Goal: Information Seeking & Learning: Check status

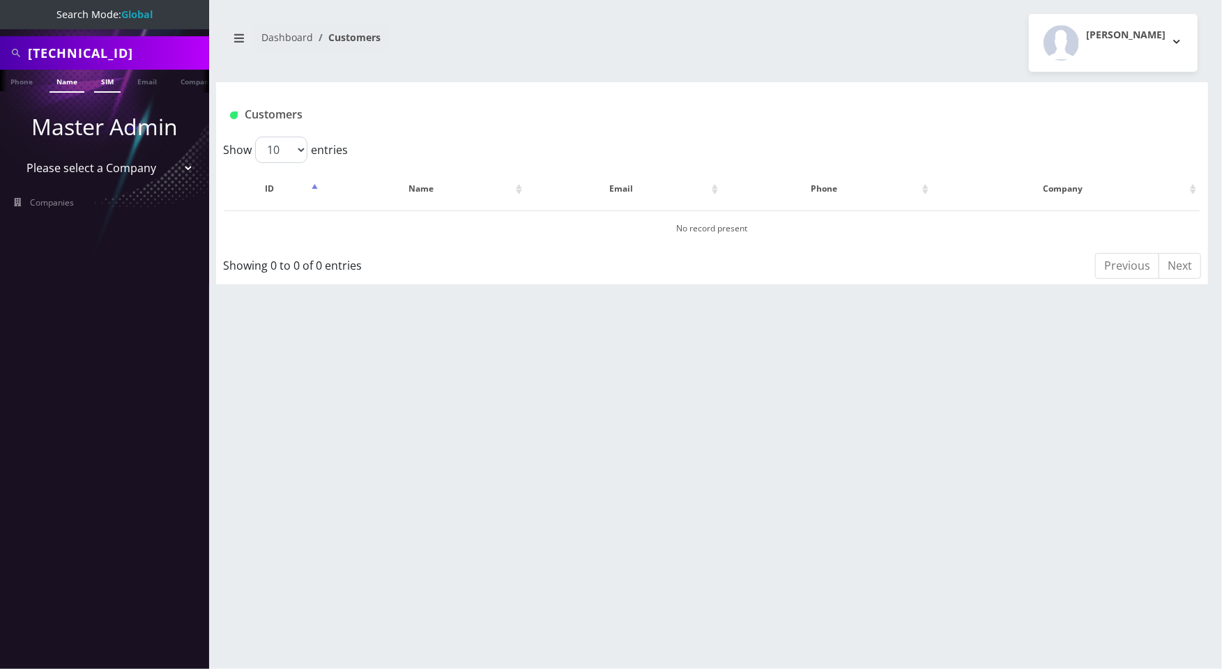
type input "[TECHNICAL_ID]"
click at [107, 82] on link "SIM" at bounding box center [107, 81] width 26 height 23
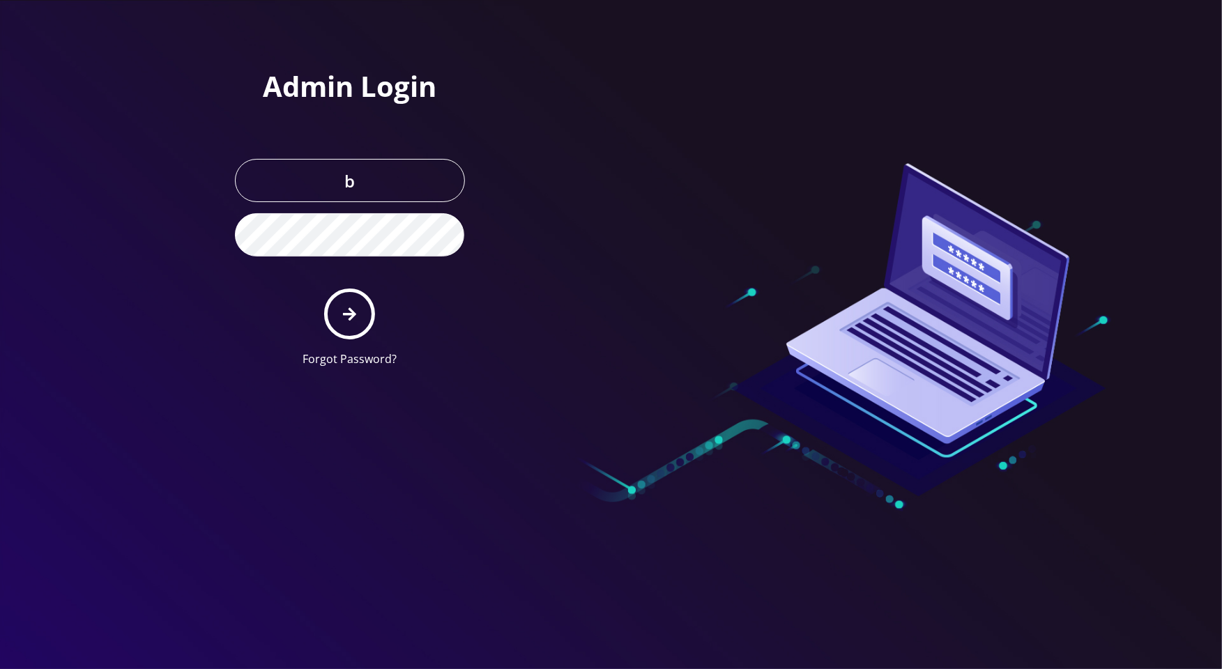
click at [362, 174] on input "b" at bounding box center [350, 180] width 230 height 43
type input "boris@teltik.com"
click at [355, 318] on icon "submit" at bounding box center [349, 314] width 13 height 15
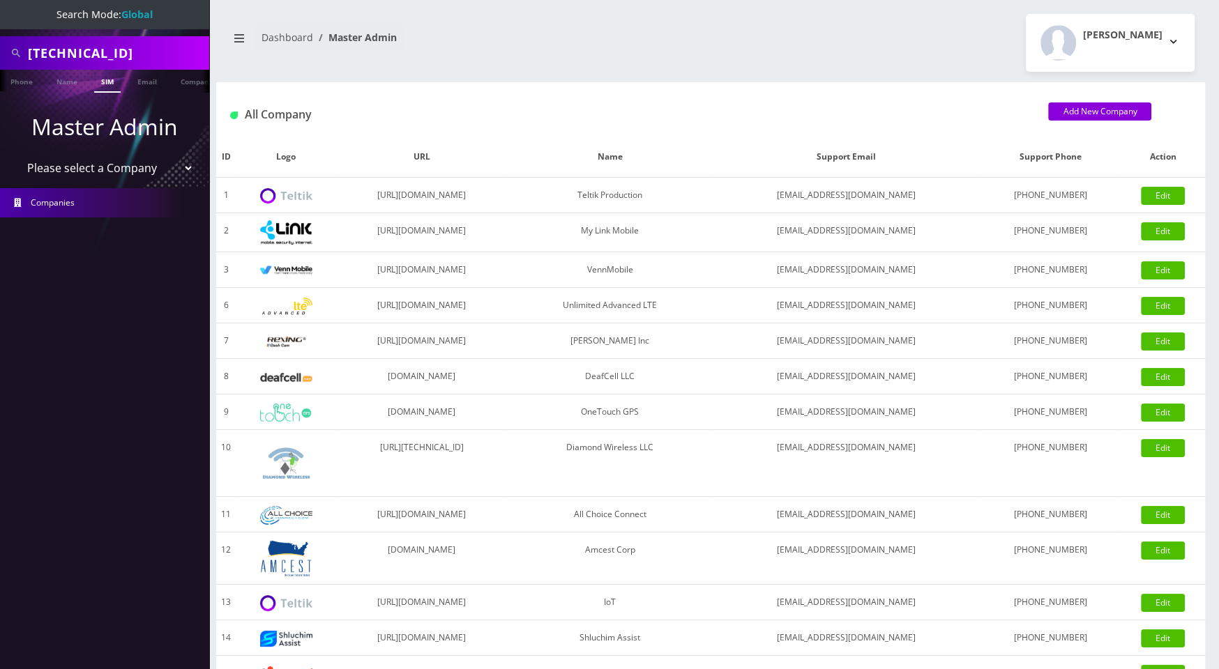
type input "[TECHNICAL_ID]"
click at [104, 84] on link "SIM" at bounding box center [107, 81] width 26 height 23
click at [107, 79] on link "SIM" at bounding box center [107, 81] width 26 height 23
click at [109, 84] on link "SIM" at bounding box center [107, 81] width 26 height 23
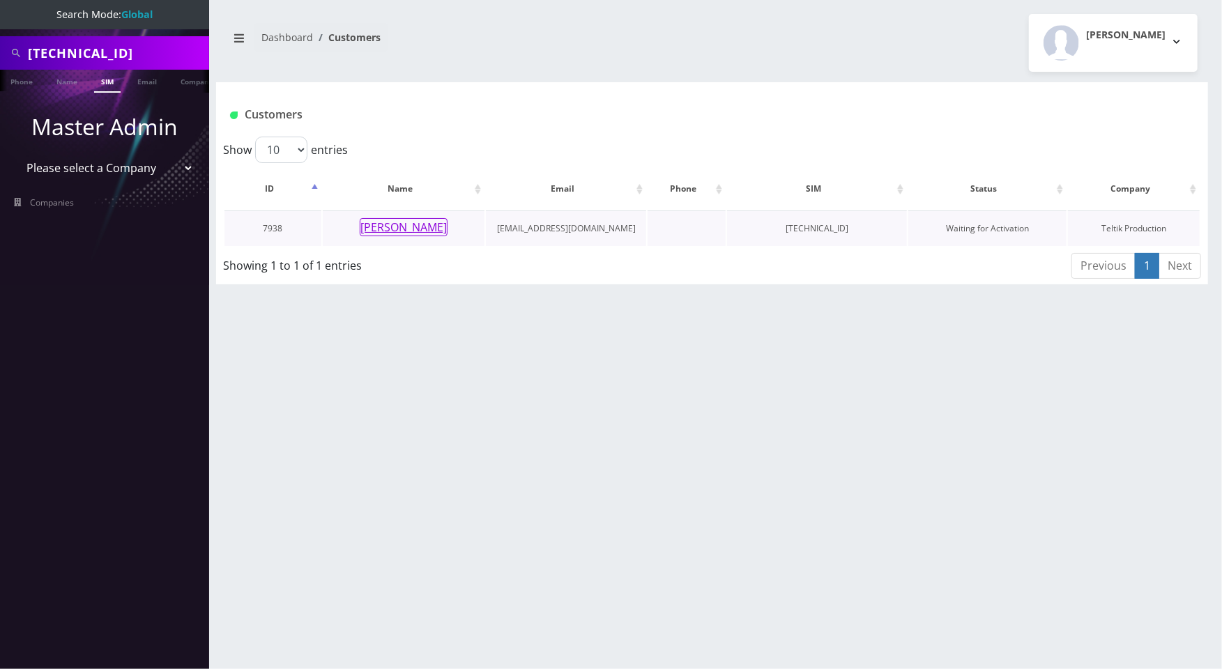
click at [422, 224] on button "[PERSON_NAME]" at bounding box center [404, 227] width 88 height 18
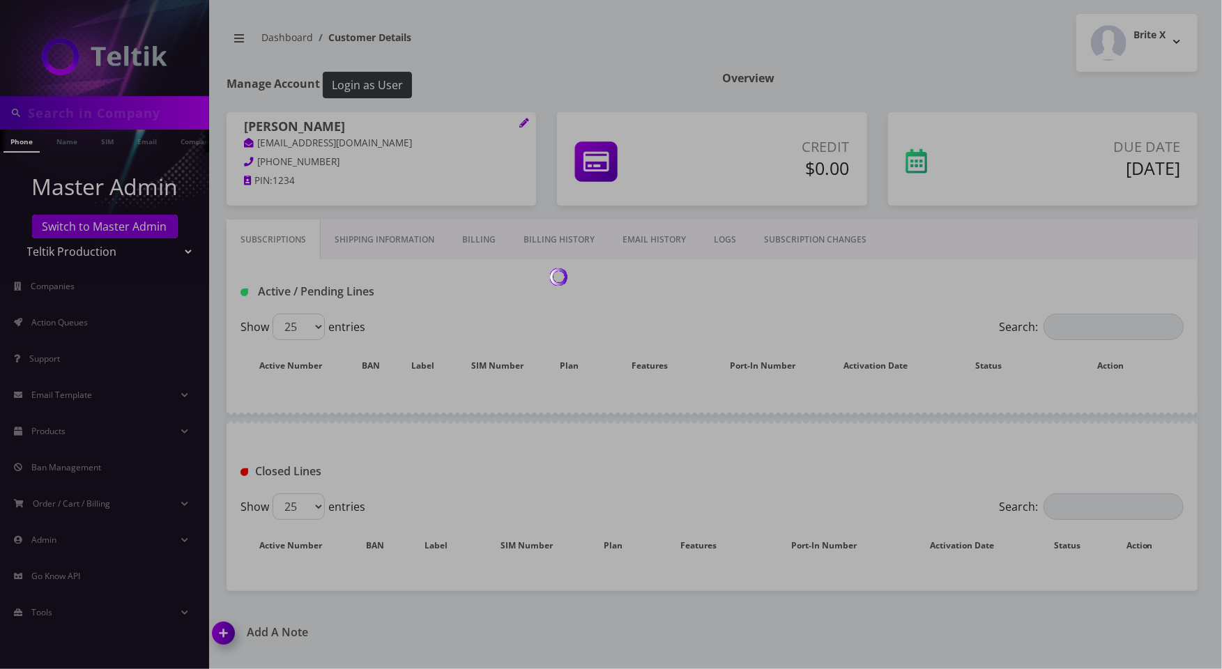
type input "[TECHNICAL_ID]"
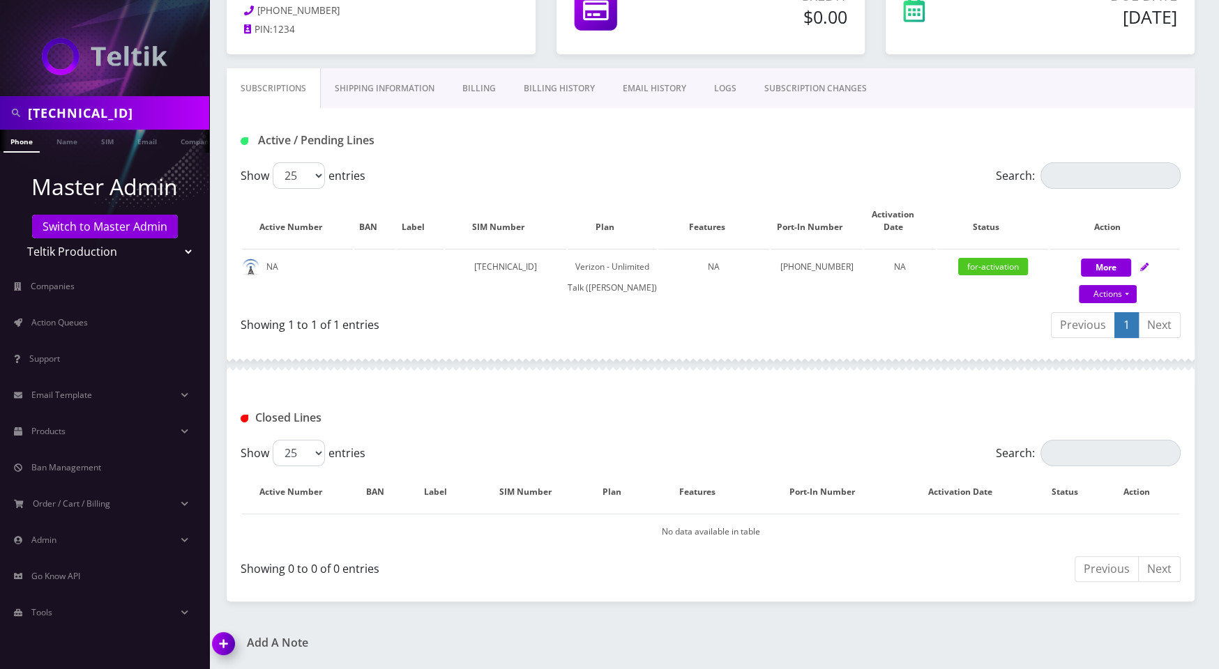
scroll to position [167, 0]
click at [992, 258] on span "for-activation" at bounding box center [993, 266] width 70 height 17
drag, startPoint x: 784, startPoint y: 250, endPoint x: 846, endPoint y: 249, distance: 62.1
click at [846, 249] on td "323-351-1937" at bounding box center [816, 277] width 92 height 56
click at [835, 249] on td "323-351-1937" at bounding box center [816, 277] width 92 height 56
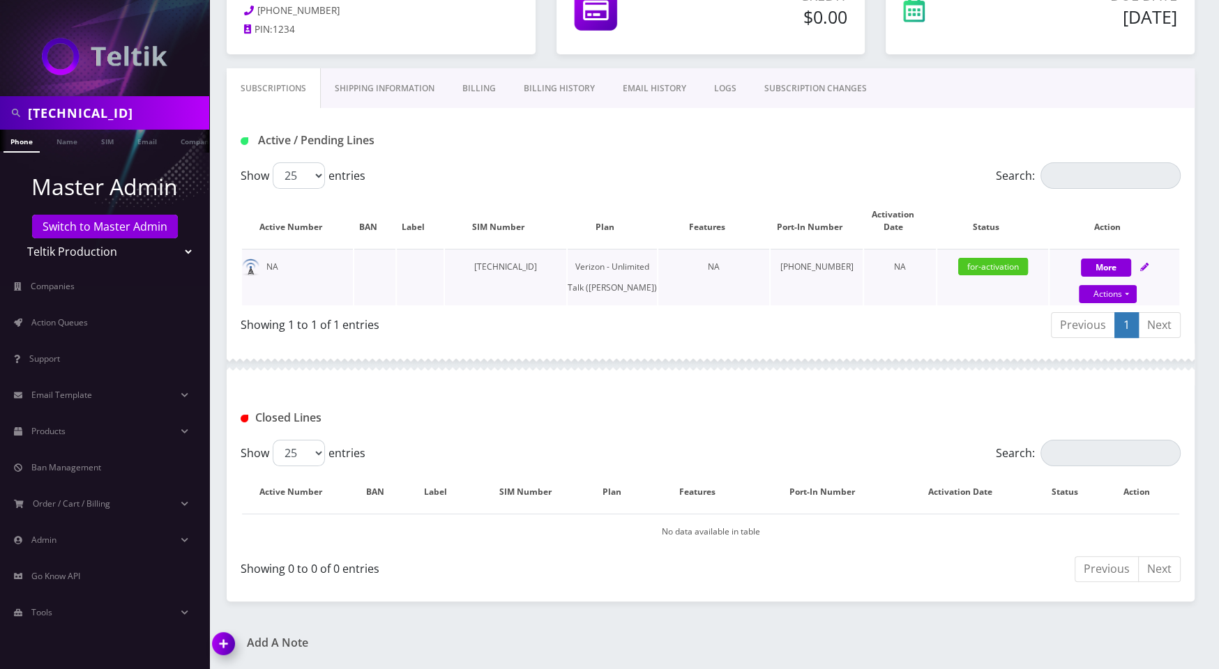
click at [994, 258] on span "for-activation" at bounding box center [993, 266] width 70 height 17
drag, startPoint x: 582, startPoint y: 251, endPoint x: 460, endPoint y: 254, distance: 122.0
click at [460, 254] on td "[TECHNICAL_ID]" at bounding box center [505, 277] width 121 height 56
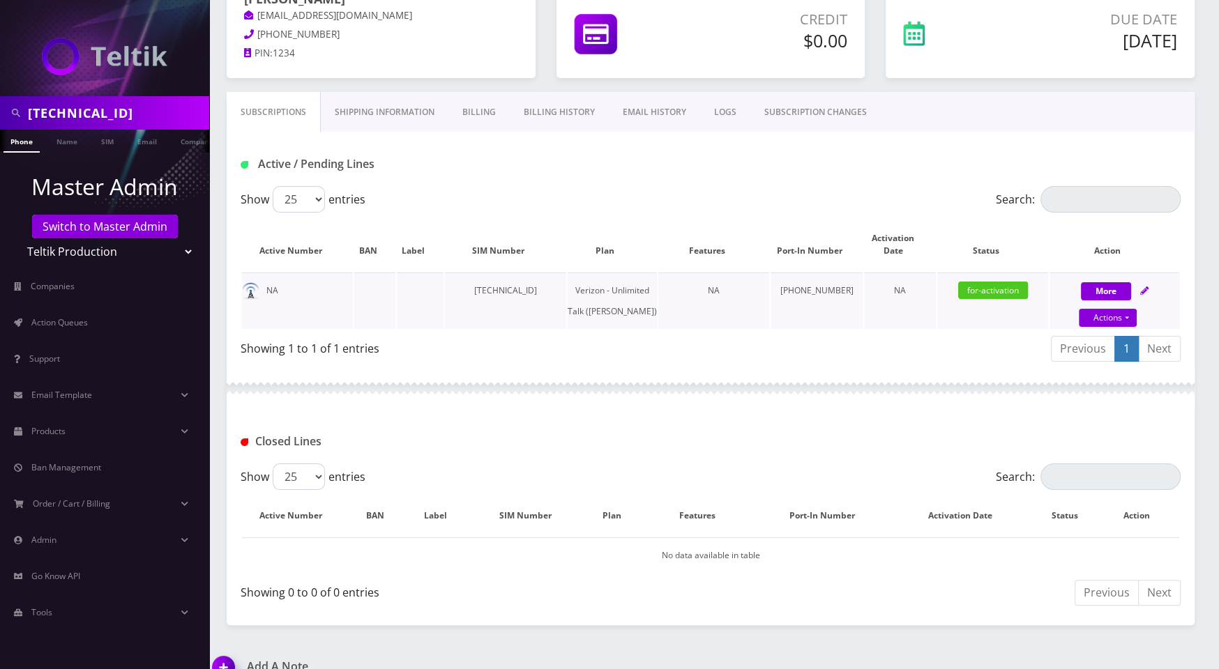
scroll to position [125, 0]
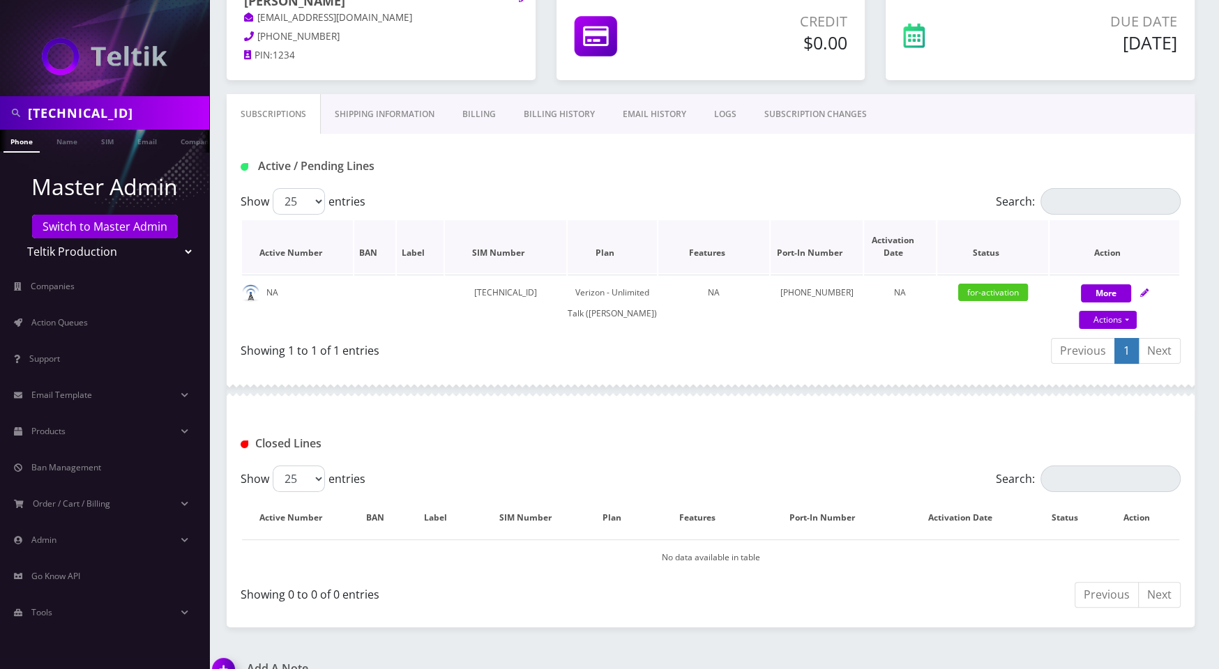
click at [776, 226] on th "Port-In Number" at bounding box center [816, 246] width 92 height 53
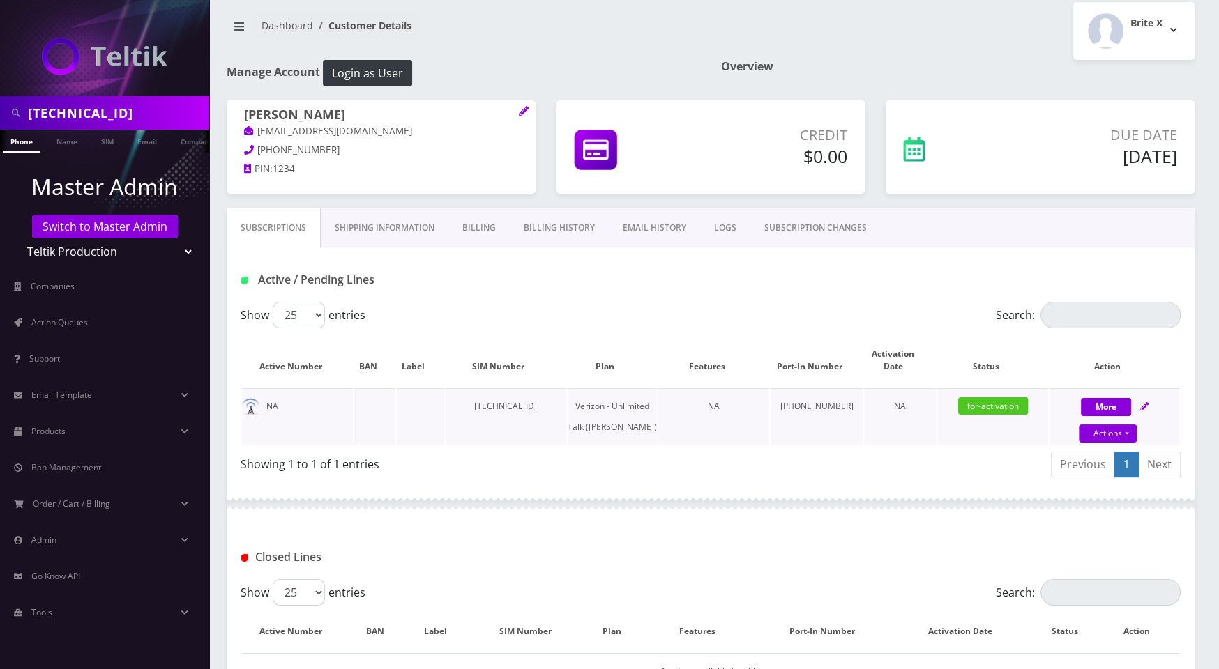
scroll to position [0, 0]
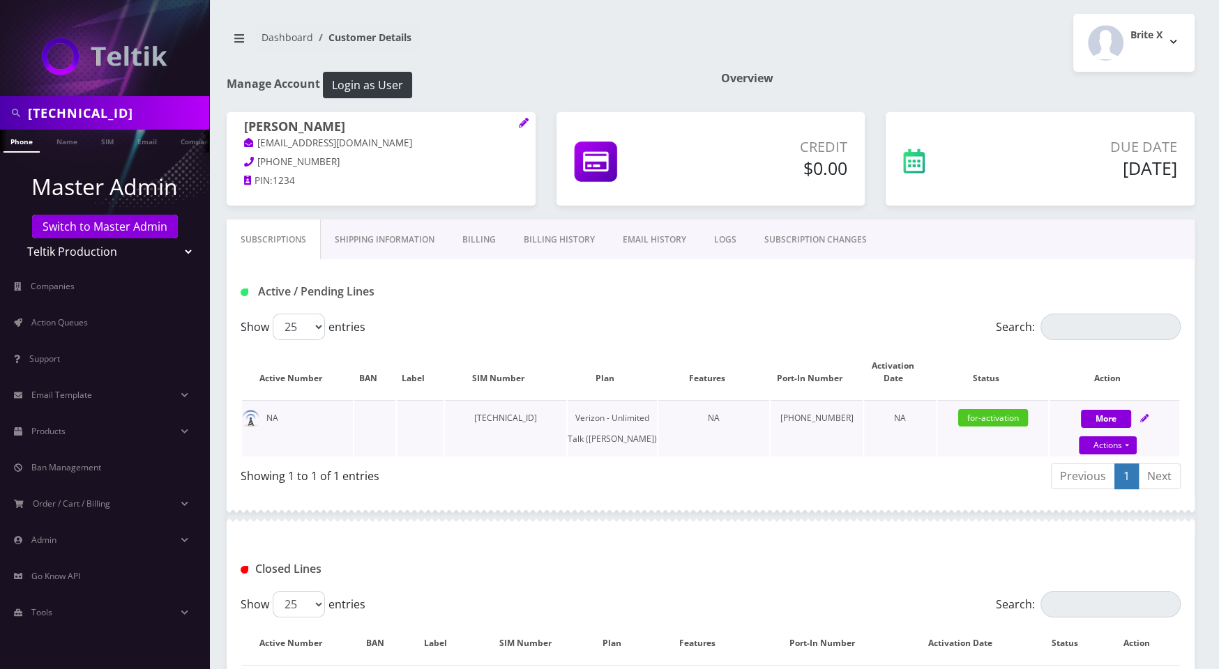
drag, startPoint x: 582, startPoint y: 416, endPoint x: 477, endPoint y: 416, distance: 105.3
click at [477, 416] on td "[TECHNICAL_ID]" at bounding box center [505, 428] width 121 height 56
click at [585, 333] on div "Show 25 50 100 250 500 entries" at bounding box center [593, 327] width 705 height 26
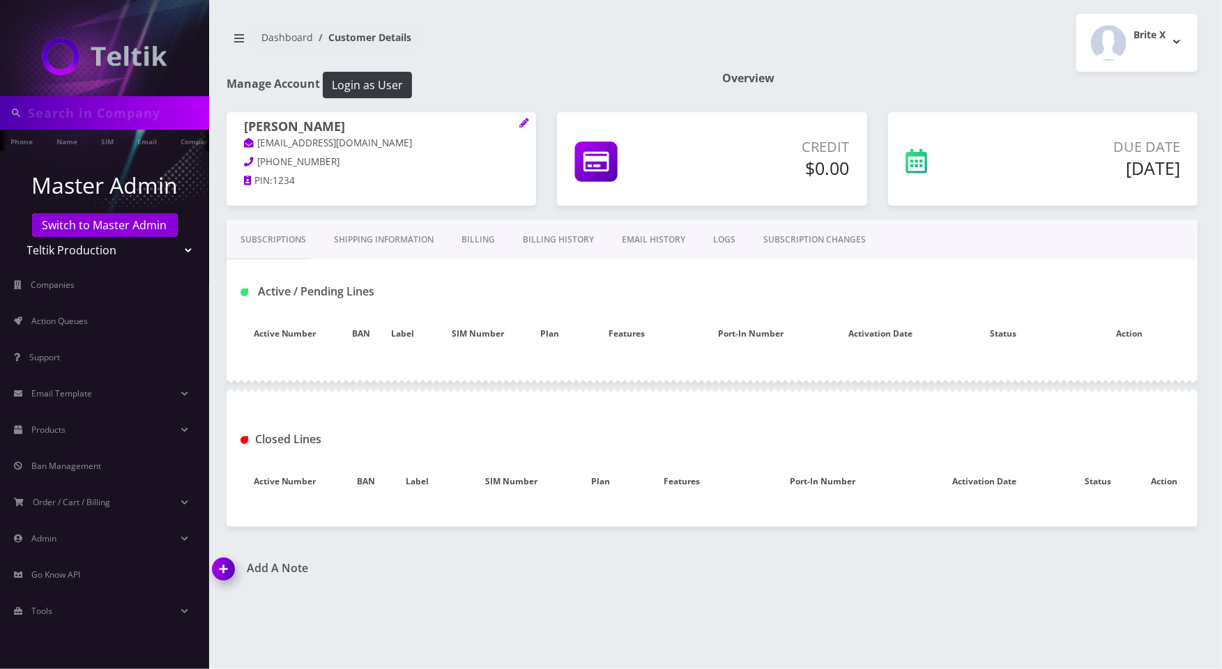
type input "[TECHNICAL_ID]"
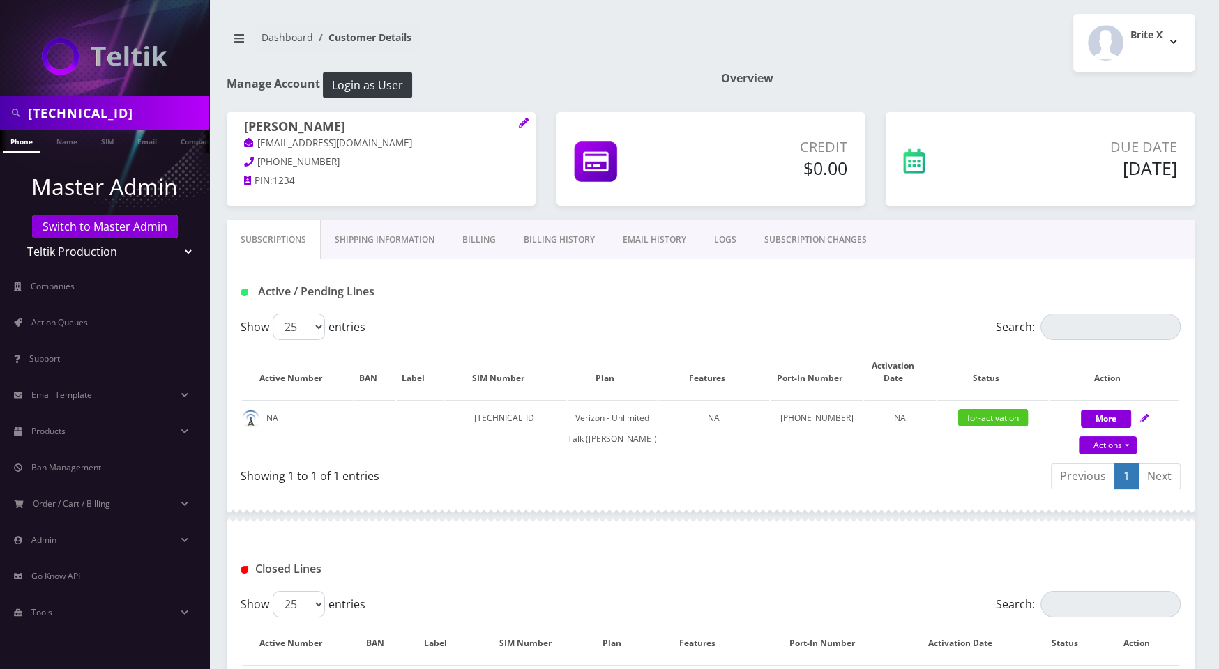
click at [128, 253] on select "Teltik Production My Link Mobile VennMobile Unlimited Advanced LTE [PERSON_NAME…" at bounding box center [105, 251] width 178 height 26
drag, startPoint x: 293, startPoint y: 128, endPoint x: 227, endPoint y: 123, distance: 65.7
click at [227, 124] on div "[PERSON_NAME] [EMAIL_ADDRESS][DOMAIN_NAME] [PHONE_NUMBER] PIN: 1234" at bounding box center [381, 155] width 309 height 87
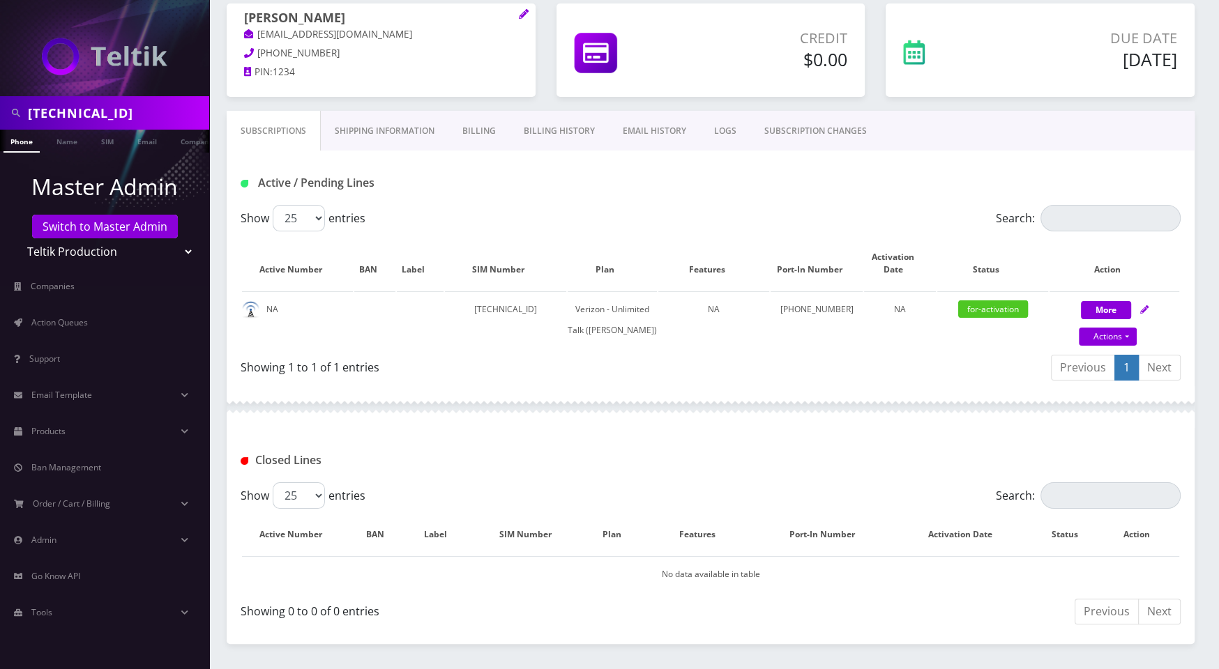
scroll to position [167, 0]
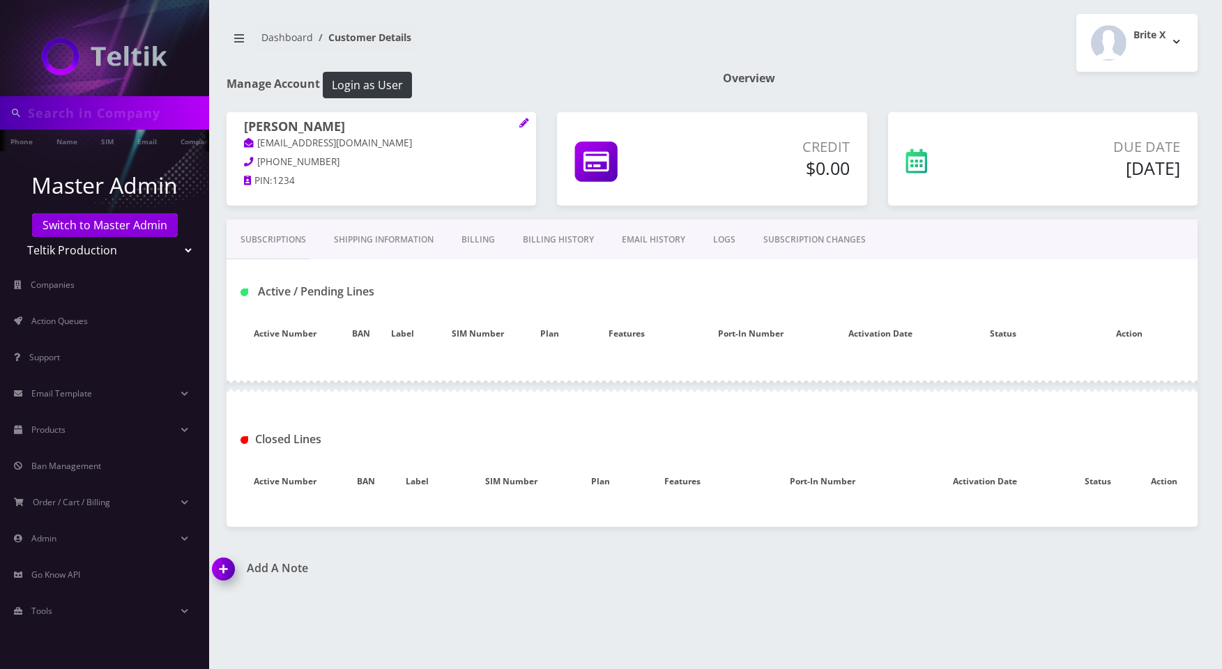
type input "[TECHNICAL_ID]"
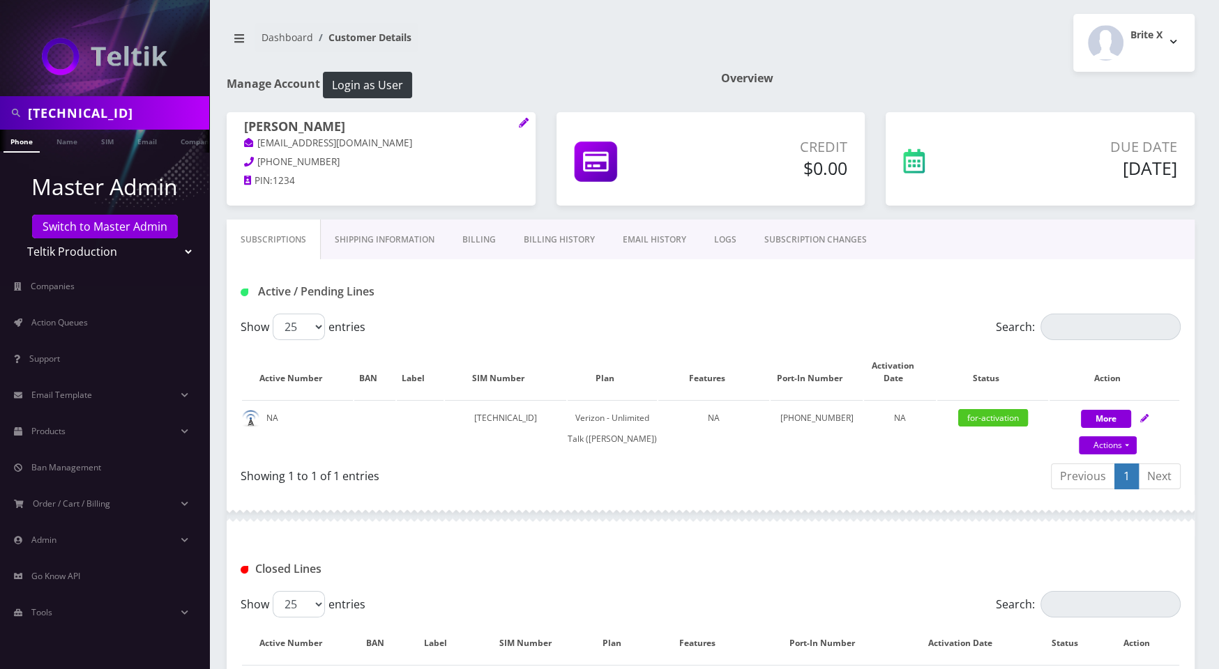
click at [151, 117] on input "[TECHNICAL_ID]" at bounding box center [117, 113] width 178 height 26
drag, startPoint x: 273, startPoint y: 83, endPoint x: 229, endPoint y: 84, distance: 43.9
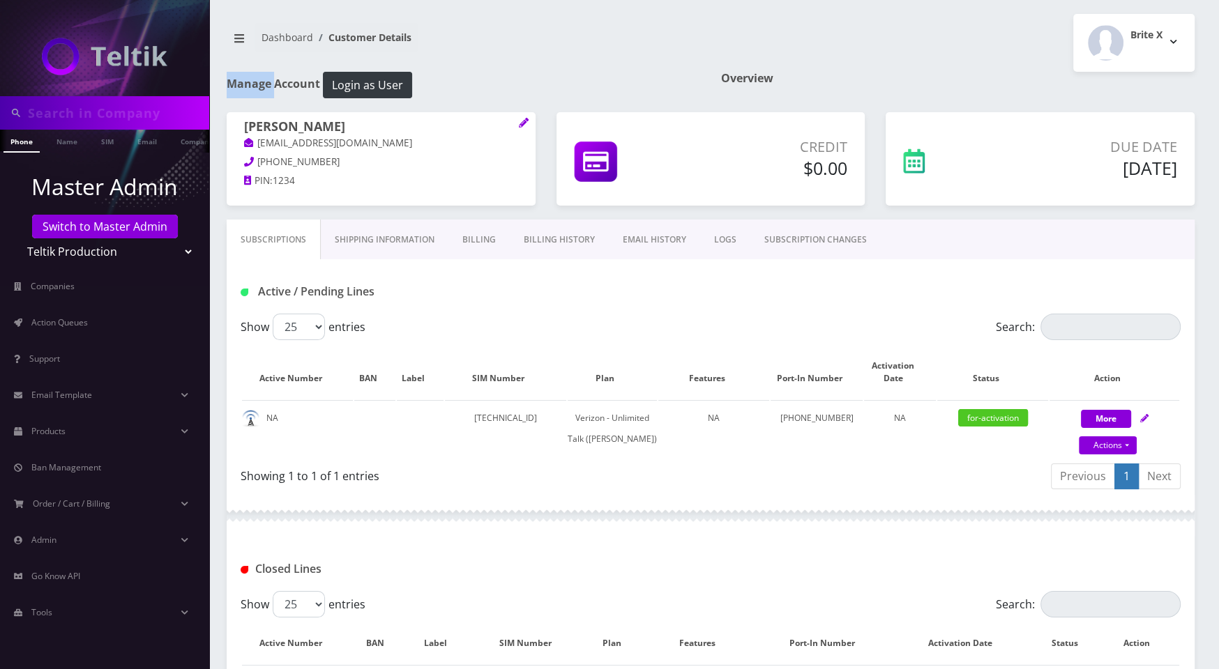
click at [229, 84] on h1 "Manage Account Login as User" at bounding box center [463, 85] width 473 height 26
drag, startPoint x: 581, startPoint y: 416, endPoint x: 462, endPoint y: 417, distance: 119.2
click at [462, 417] on td "[TECHNICAL_ID]" at bounding box center [505, 428] width 121 height 56
copy td "[TECHNICAL_ID]"
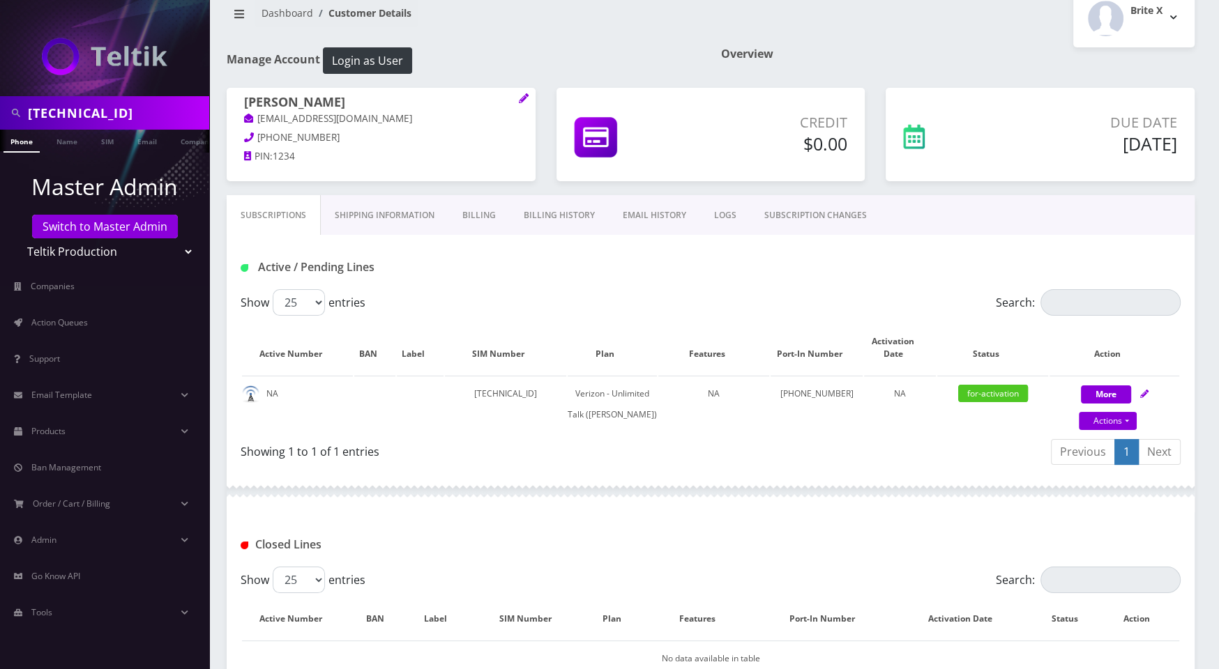
scroll to position [28, 0]
